Goal: Find specific page/section: Find specific page/section

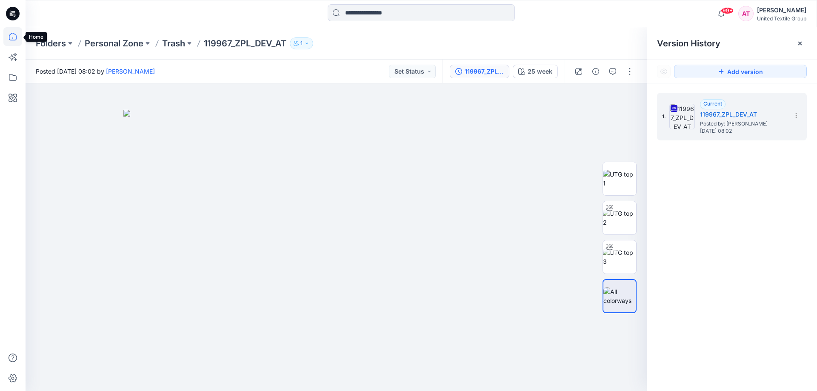
click at [14, 37] on icon at bounding box center [12, 36] width 19 height 19
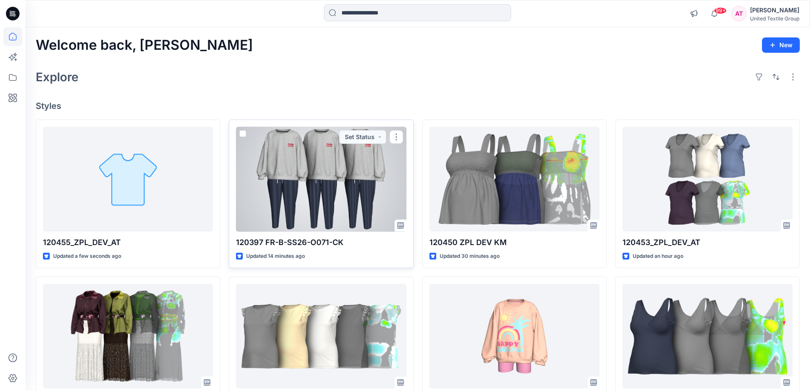
click at [341, 160] on div at bounding box center [321, 179] width 170 height 105
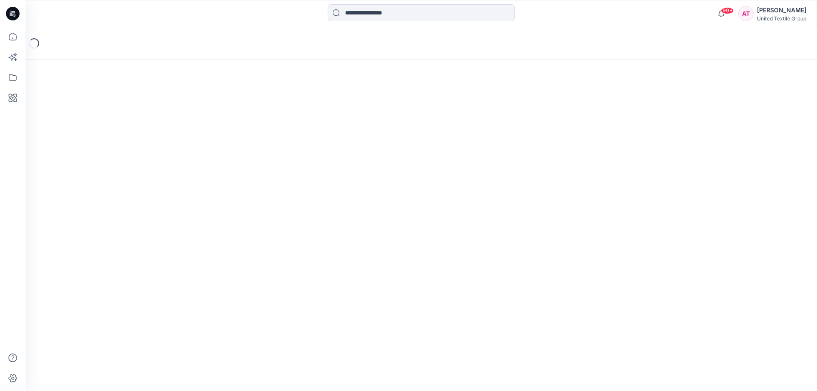
click at [341, 160] on div "Loading..." at bounding box center [421, 209] width 791 height 364
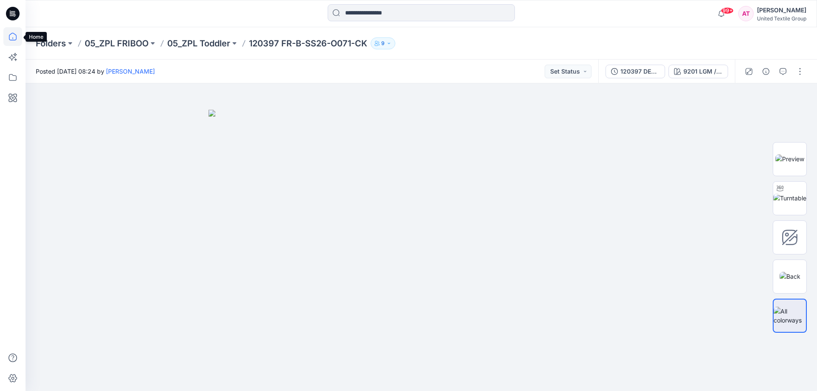
click at [12, 39] on icon at bounding box center [12, 36] width 19 height 19
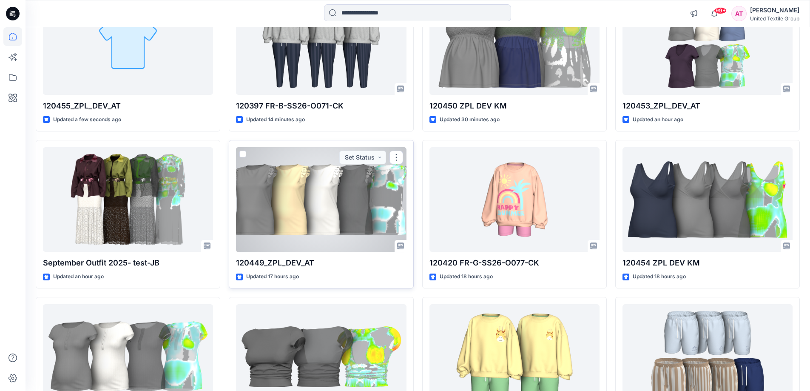
scroll to position [85, 0]
